Goal: Book appointment/travel/reservation

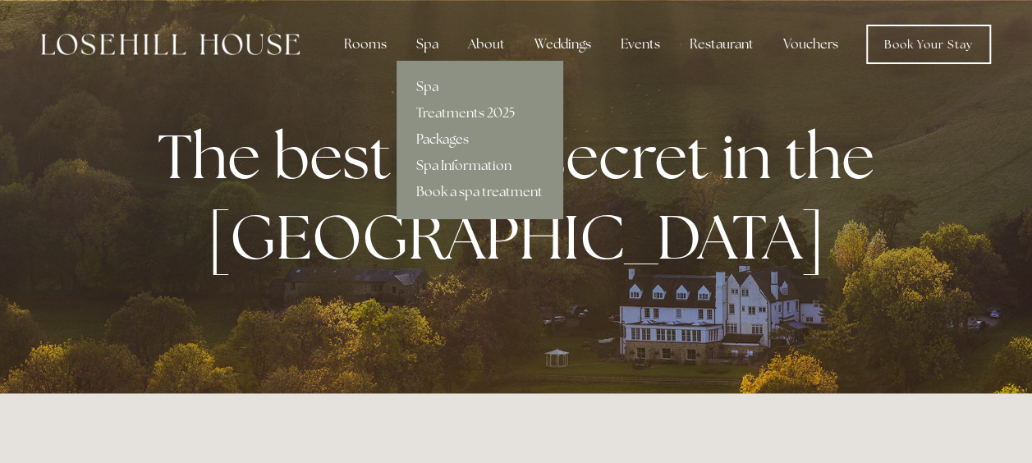
click at [433, 135] on link "Packages" at bounding box center [479, 139] width 166 height 26
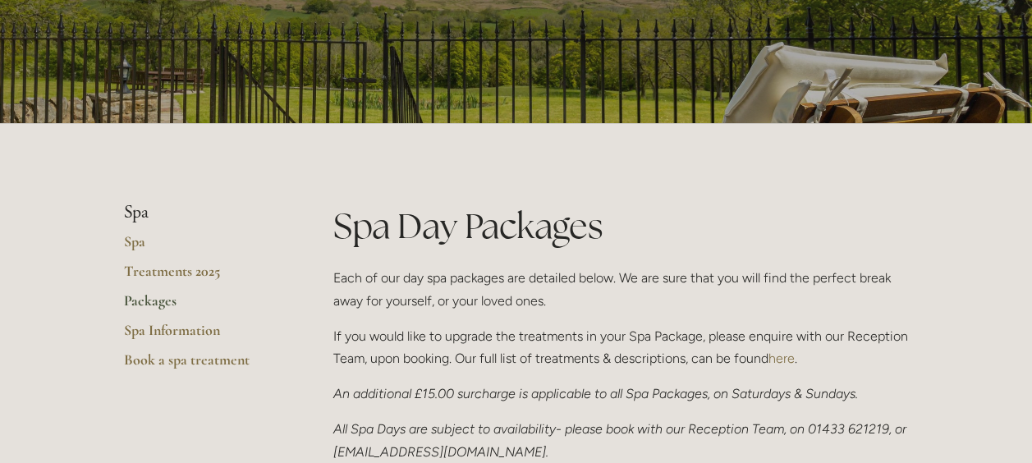
scroll to position [246, 0]
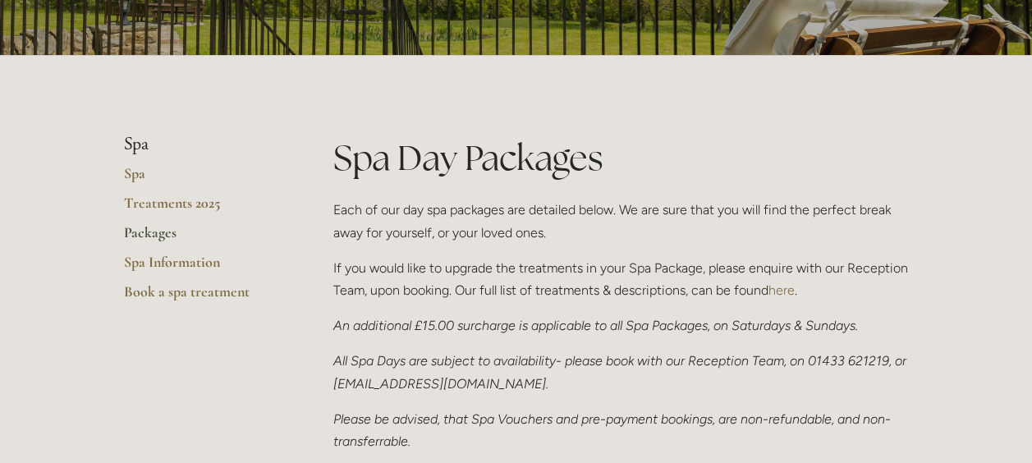
click at [158, 232] on link "Packages" at bounding box center [202, 238] width 157 height 30
